Goal: Navigation & Orientation: Find specific page/section

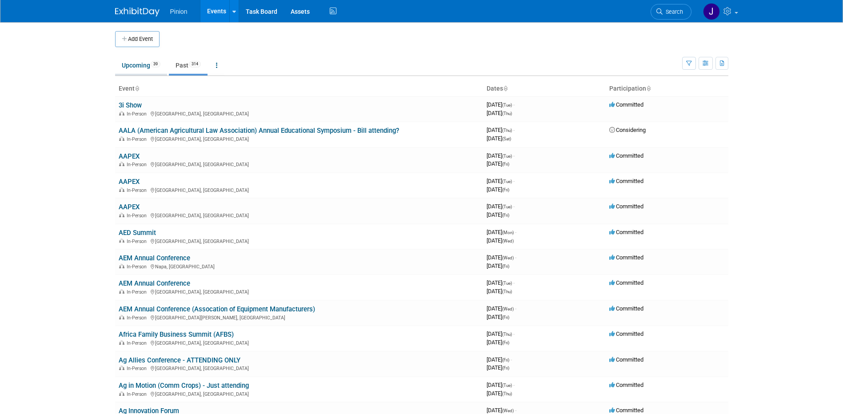
click at [125, 66] on link "Upcoming 39" at bounding box center [141, 65] width 52 height 17
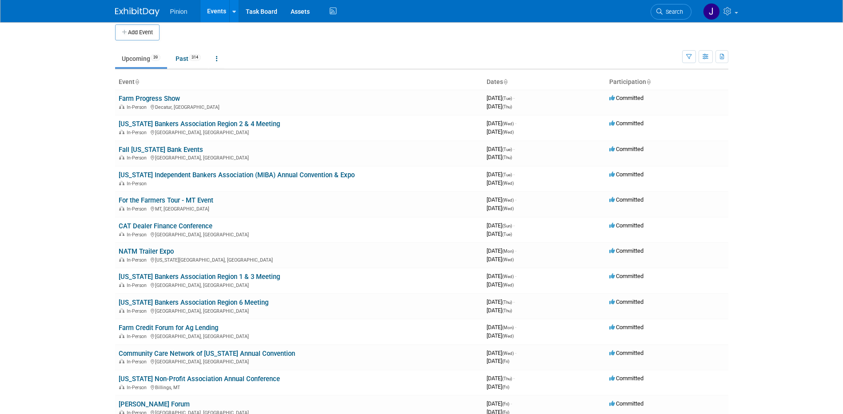
scroll to position [8, 0]
click at [167, 250] on link "NATM Trailer Expo" at bounding box center [146, 250] width 55 height 8
